Goal: Use online tool/utility: Utilize a website feature to perform a specific function

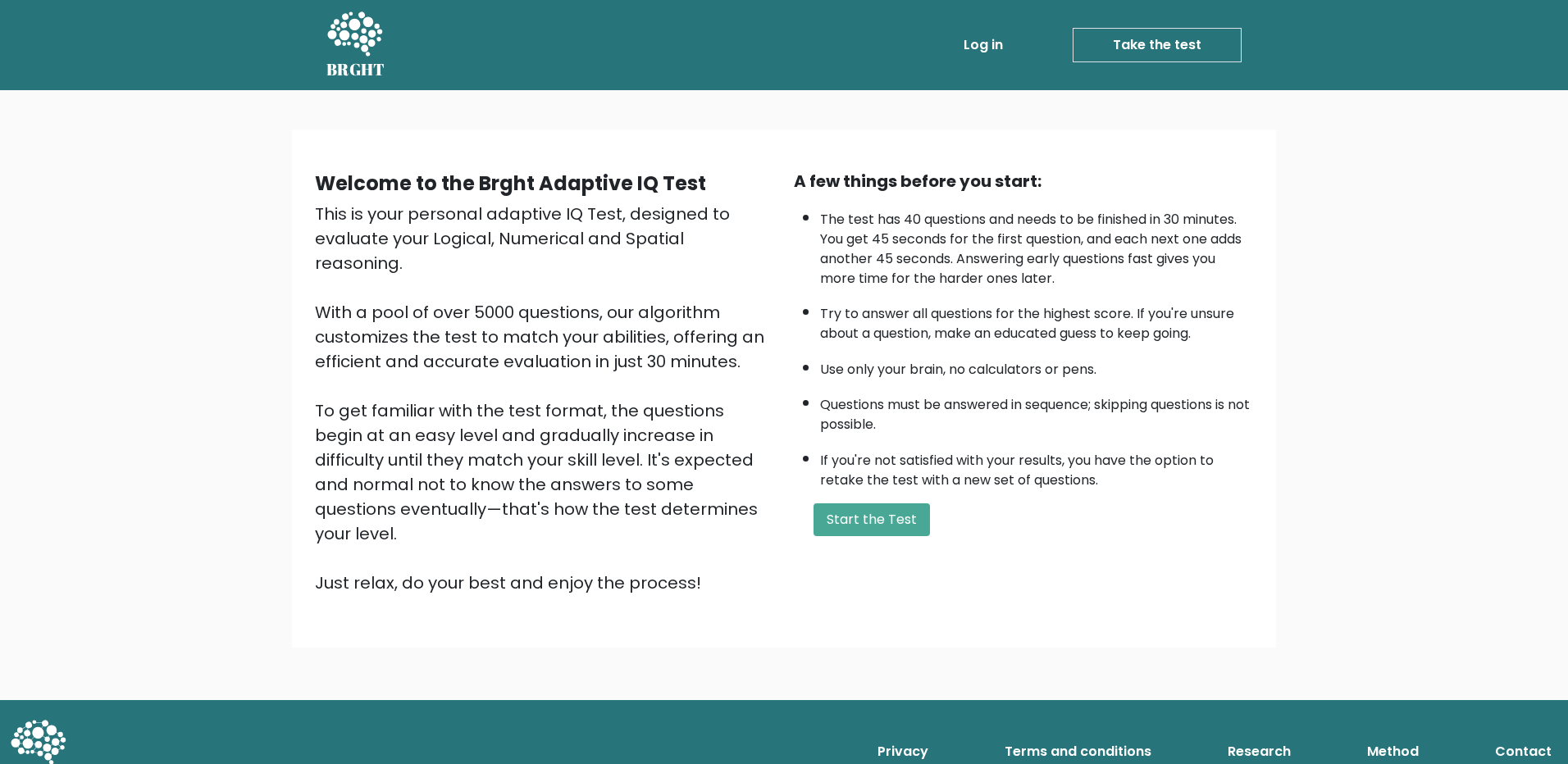
click at [908, 525] on button "Start the Test" at bounding box center [871, 519] width 116 height 32
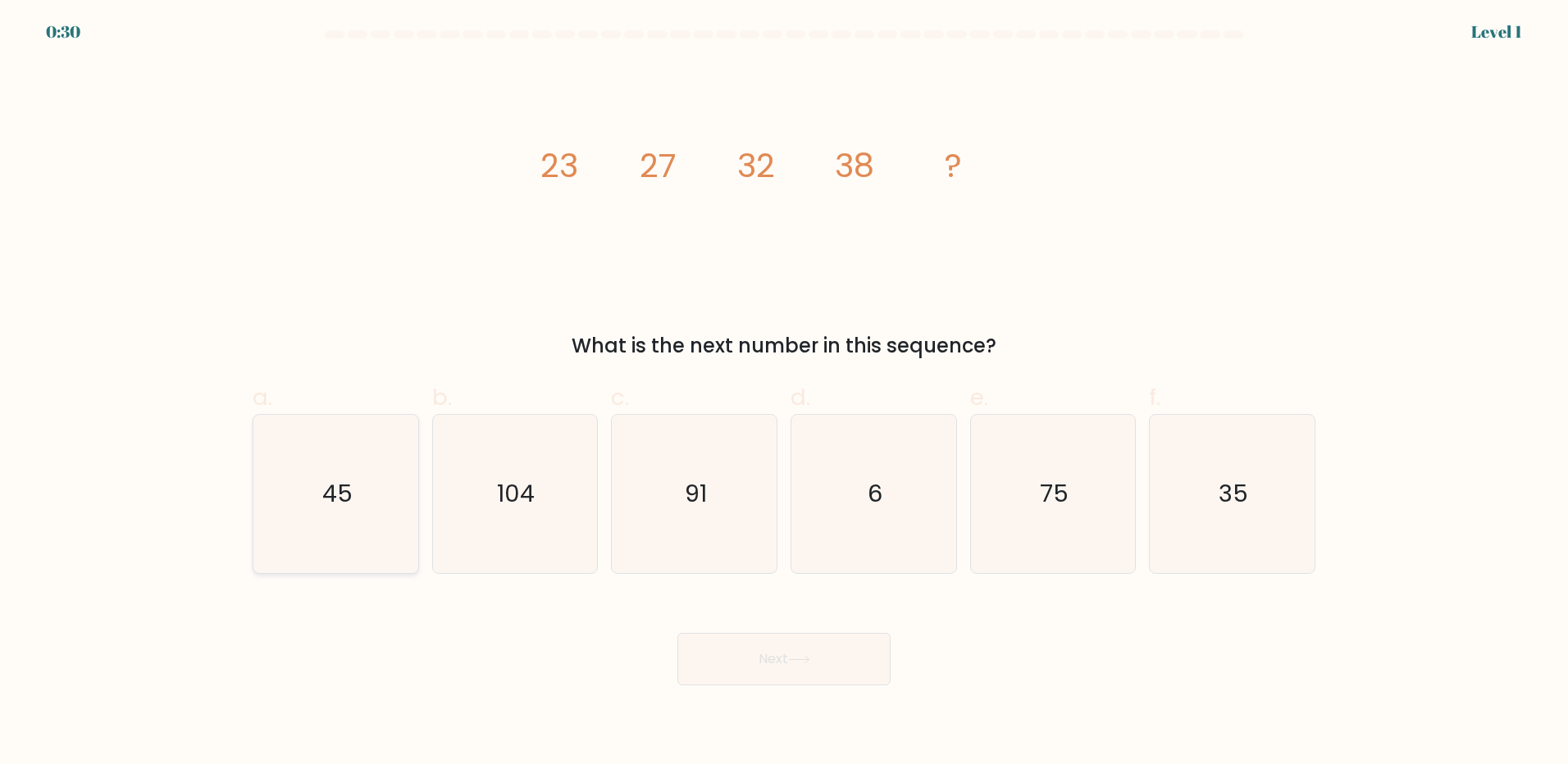
click at [380, 455] on icon "45" at bounding box center [335, 494] width 158 height 158
click at [784, 393] on input "a. 45" at bounding box center [784, 386] width 1 height 10
radio input "true"
click at [790, 651] on button "Next" at bounding box center [784, 659] width 214 height 52
